Goal: Task Accomplishment & Management: Use online tool/utility

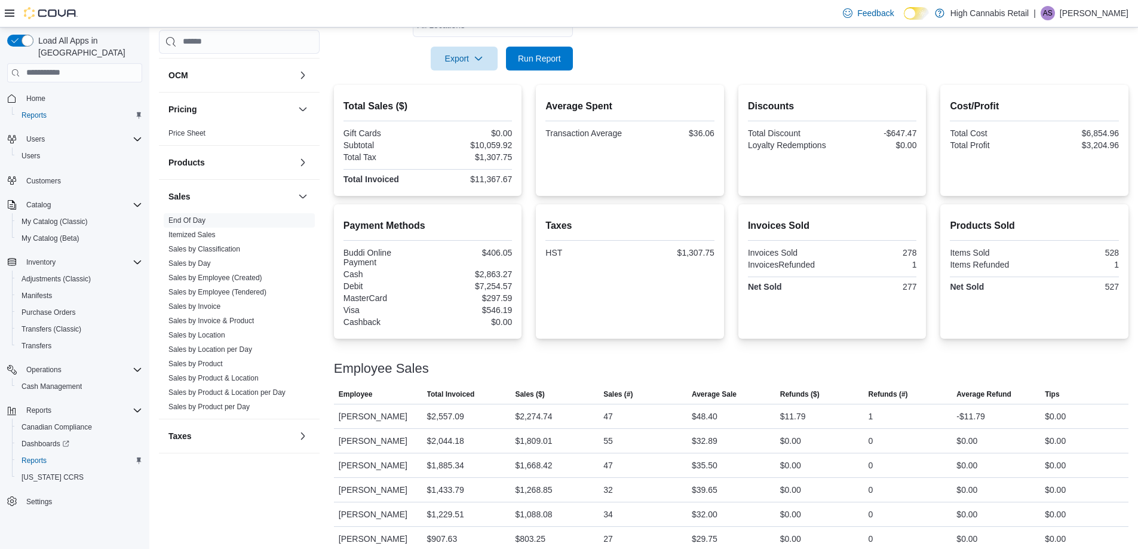
scroll to position [219, 0]
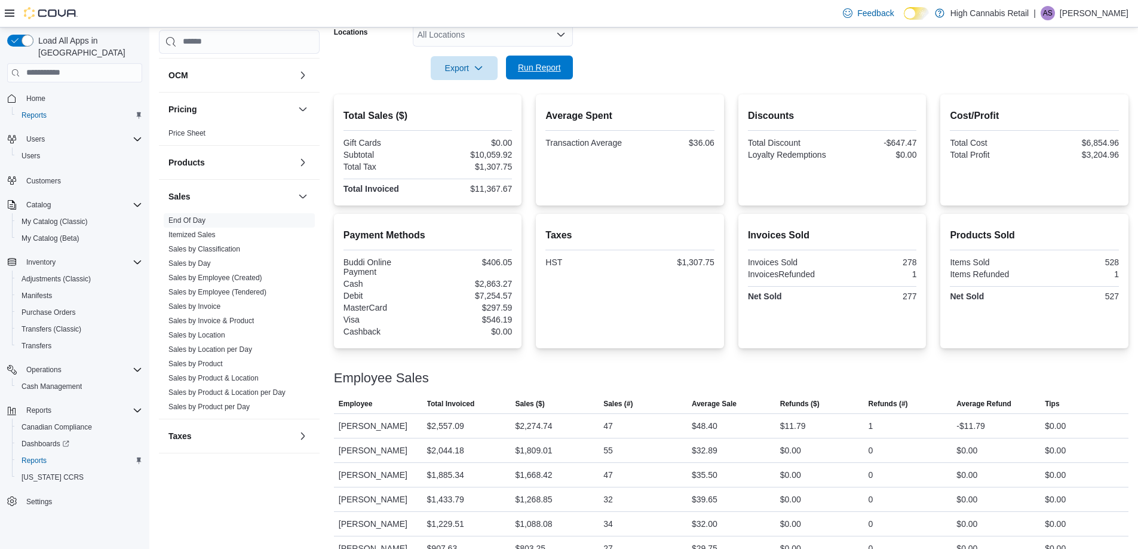
click at [550, 77] on span "Run Report" at bounding box center [539, 68] width 53 height 24
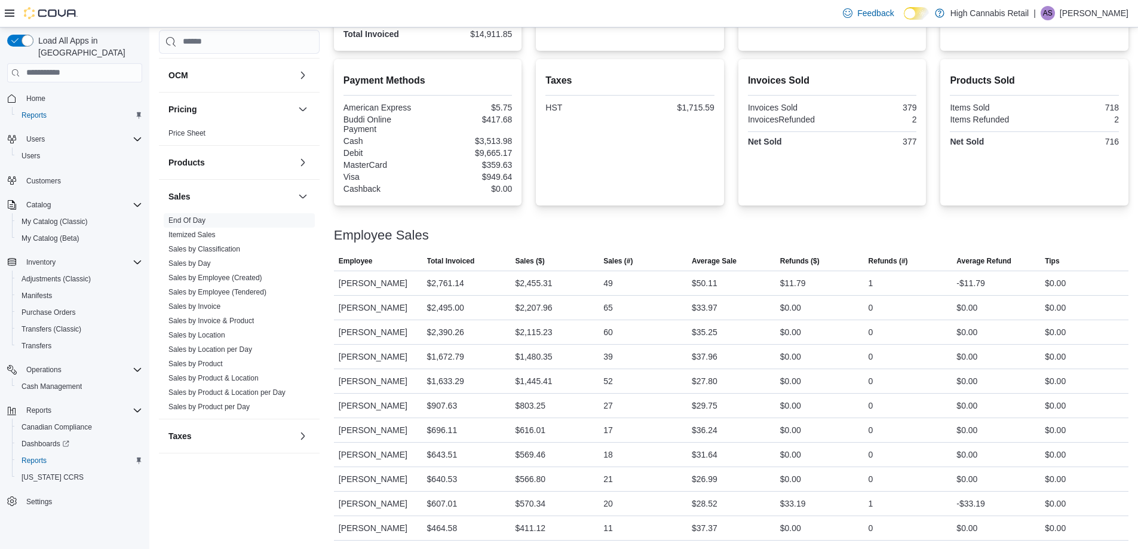
scroll to position [374, 0]
drag, startPoint x: 175, startPoint y: 29, endPoint x: 601, endPoint y: 211, distance: 462.9
click at [601, 219] on div at bounding box center [731, 220] width 794 height 14
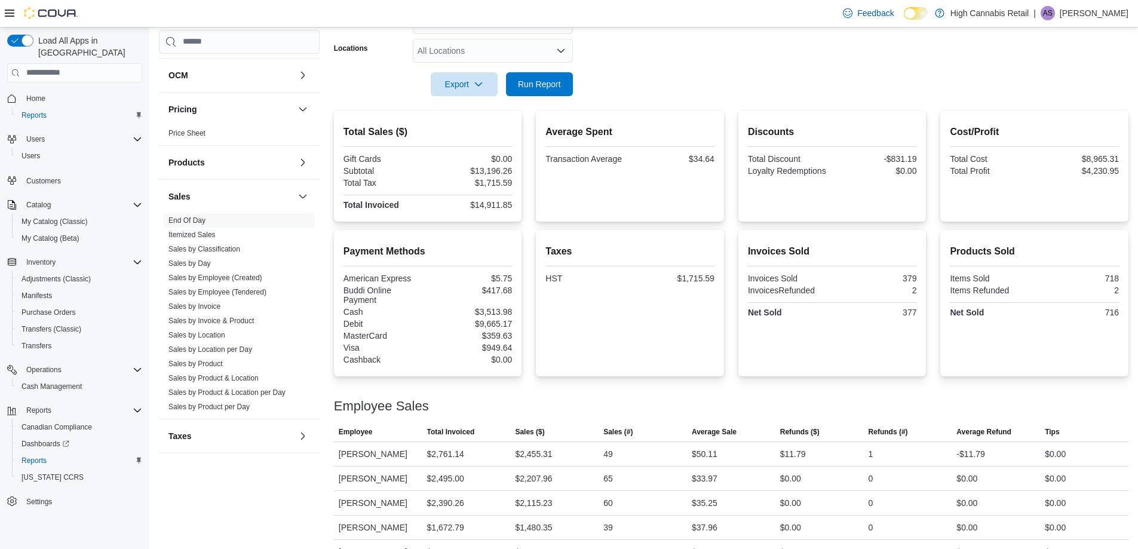
scroll to position [195, 0]
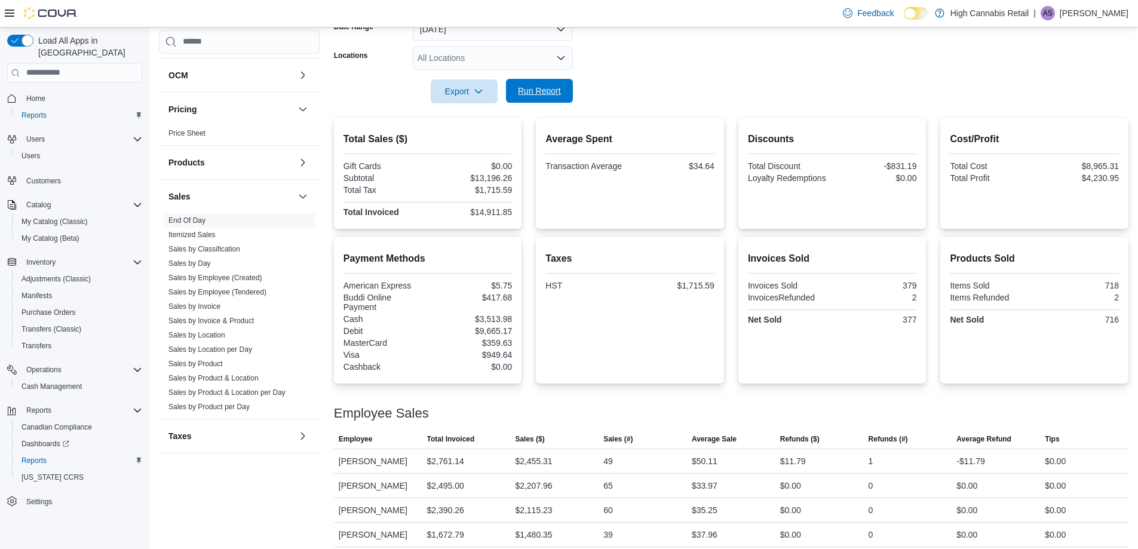
click at [546, 97] on span "Run Report" at bounding box center [539, 91] width 53 height 24
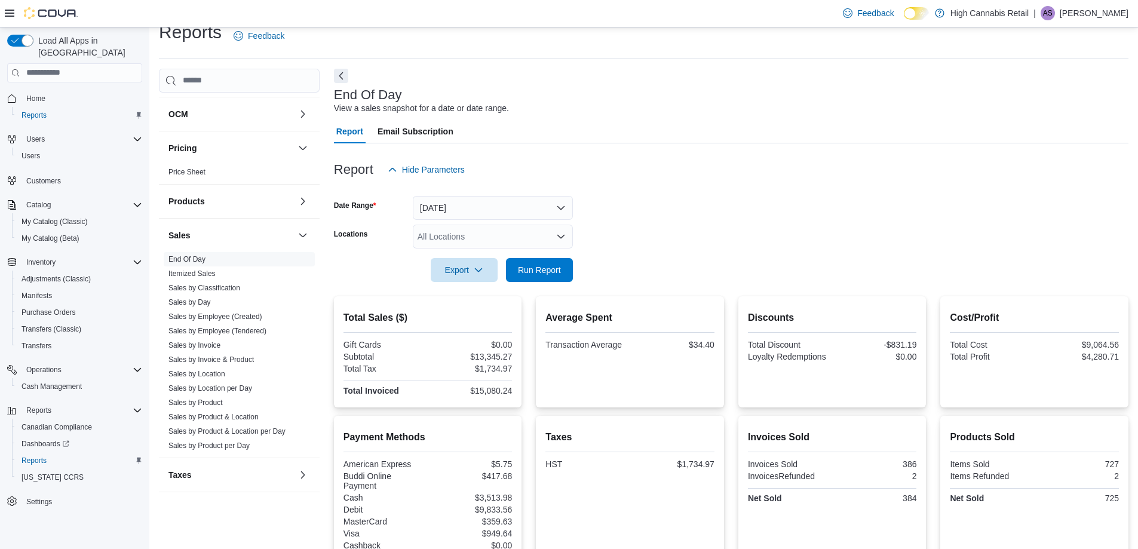
scroll to position [16, 0]
click at [501, 214] on button "[DATE]" at bounding box center [493, 208] width 160 height 24
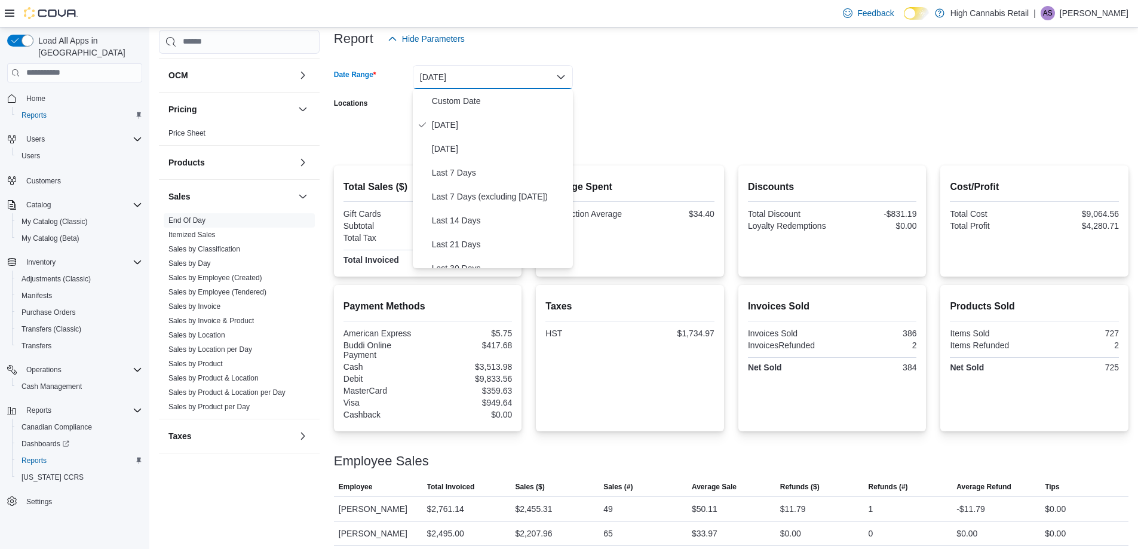
scroll to position [0, 0]
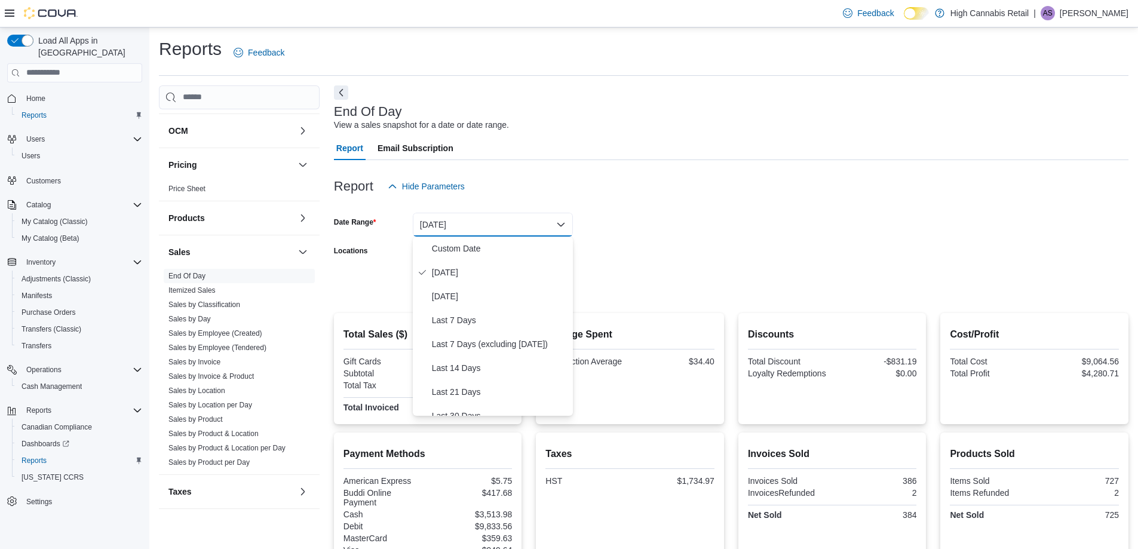
click at [666, 220] on form "Date Range [DATE] Locations All Locations Export Run Report" at bounding box center [731, 248] width 794 height 100
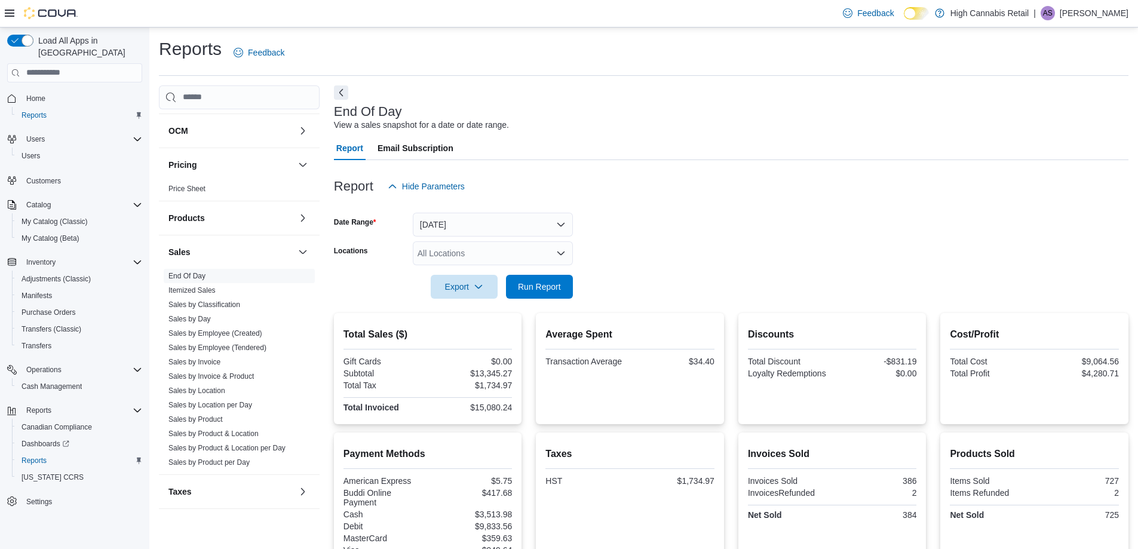
click at [503, 252] on div "All Locations" at bounding box center [493, 253] width 160 height 24
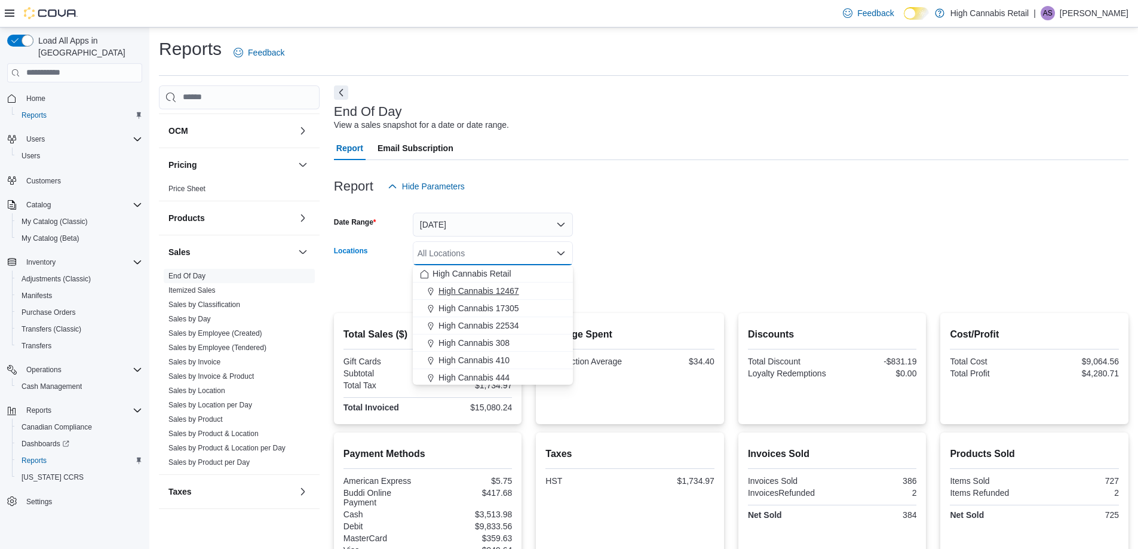
click at [499, 291] on span "High Cannabis 12467" at bounding box center [478, 291] width 81 height 12
click at [672, 240] on form "Date Range [DATE] Locations High Cannabis 12467 Combo box. Selected. High Canna…" at bounding box center [731, 248] width 794 height 100
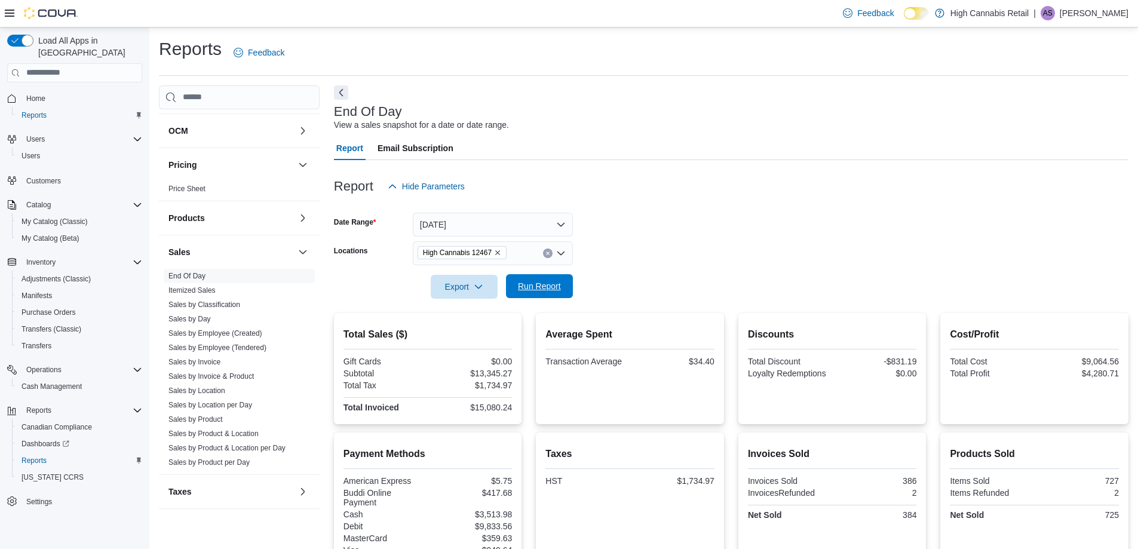
click at [551, 289] on span "Run Report" at bounding box center [539, 286] width 43 height 12
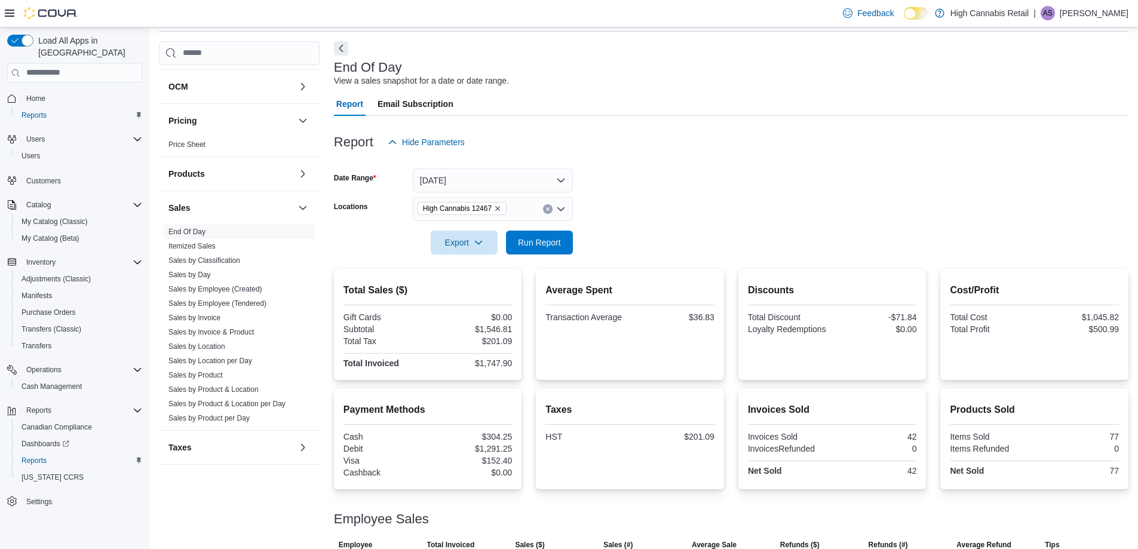
scroll to position [84, 0]
